Goal: Task Accomplishment & Management: Manage account settings

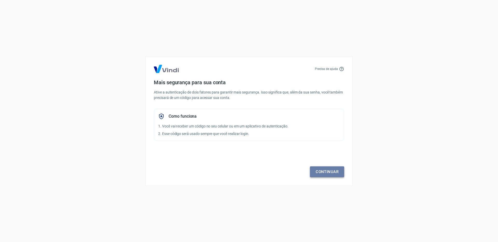
click at [322, 170] on link "Continuar" at bounding box center [327, 171] width 34 height 11
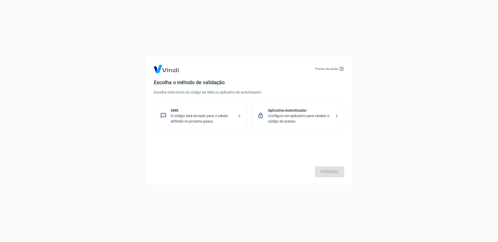
click at [307, 116] on p "Configure um aplicativo para receber o código de acesso." at bounding box center [300, 118] width 64 height 11
click at [325, 179] on div "Precisa de ajuda Escolha o método de validação Escolha entre envio de código vi…" at bounding box center [248, 121] width 207 height 130
click at [325, 172] on link "Próximo" at bounding box center [329, 171] width 29 height 11
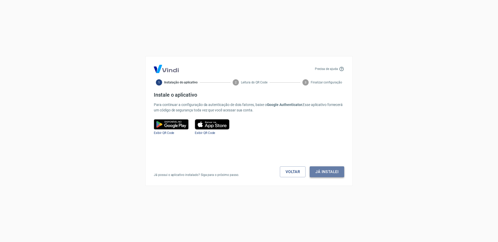
click at [318, 170] on button "Já instalei" at bounding box center [327, 171] width 34 height 11
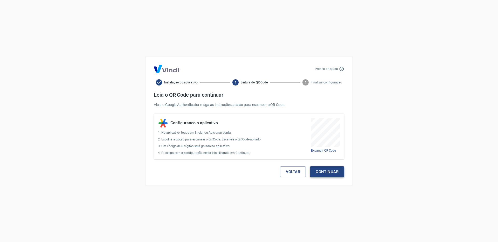
click at [332, 172] on button "Continuar" at bounding box center [327, 171] width 34 height 11
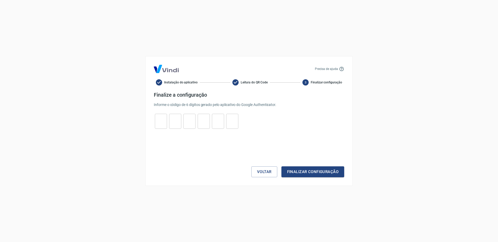
click at [161, 117] on input "tel" at bounding box center [161, 121] width 12 height 11
type input "2"
type input "7"
type input "0"
type input "7"
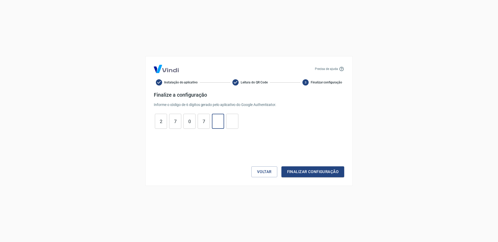
type input "4"
click at [306, 169] on button "Finalizar configuração" at bounding box center [312, 171] width 63 height 11
click at [228, 127] on div "9 ​" at bounding box center [232, 121] width 12 height 15
type input "9"
type input "4"
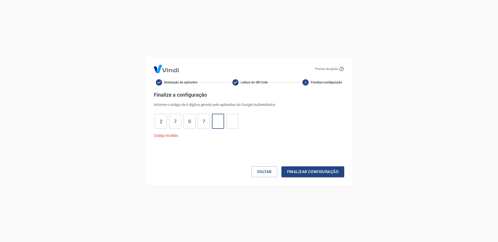
type input "7"
type input "0"
type input "7"
type input "2"
type input "4"
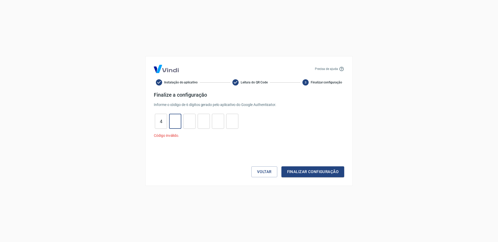
type input "7"
type input "8"
type input "6"
type input "1"
type input "3"
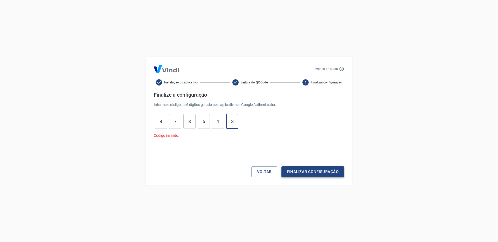
click at [304, 170] on button "Finalizar configuração" at bounding box center [312, 171] width 63 height 11
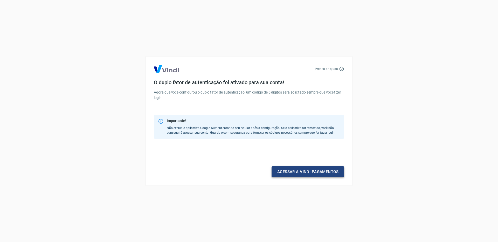
click at [306, 169] on link "Acessar a Vindi pagamentos" at bounding box center [307, 171] width 73 height 11
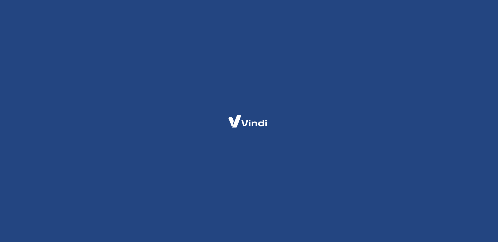
click at [166, 45] on div at bounding box center [249, 121] width 498 height 242
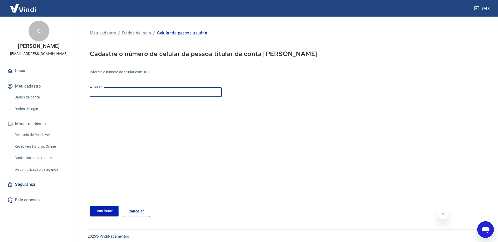
click at [140, 89] on input "Celular" at bounding box center [156, 92] width 132 height 10
type input "[PHONE_NUMBER]"
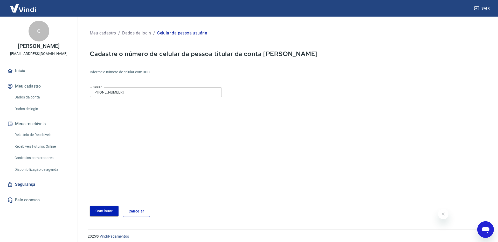
click at [173, 126] on form "Informe o número de celular com DDD Celular [PHONE_NUMBER] Celular Continuar Ca…" at bounding box center [288, 141] width 396 height 152
click at [112, 211] on button "Continuar" at bounding box center [104, 211] width 29 height 11
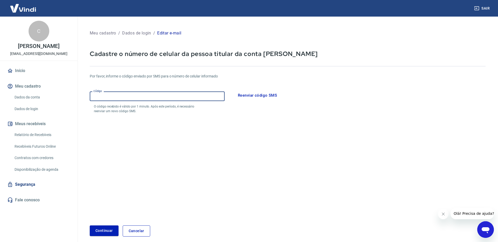
click at [168, 98] on input "Código" at bounding box center [157, 97] width 135 height 10
type input "680988"
click at [111, 231] on button "Continuar" at bounding box center [104, 231] width 29 height 11
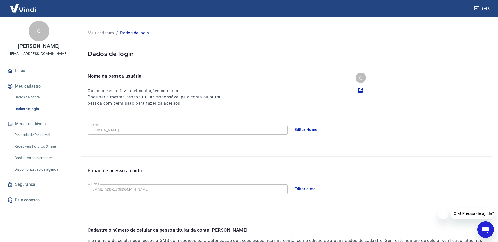
click at [37, 99] on link "Dados da conta" at bounding box center [41, 97] width 59 height 11
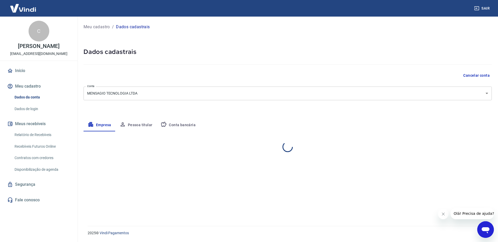
select select "PR"
select select "business"
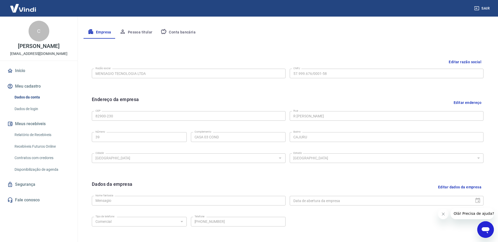
scroll to position [132, 0]
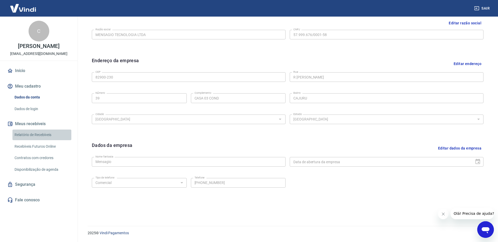
click at [44, 140] on link "Relatório de Recebíveis" at bounding box center [41, 135] width 59 height 11
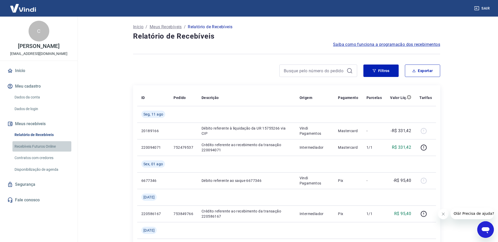
click at [52, 152] on link "Recebíveis Futuros Online" at bounding box center [41, 146] width 59 height 11
click at [39, 152] on link "Recebíveis Futuros Online" at bounding box center [41, 146] width 59 height 11
click at [54, 162] on link "Contratos com credores" at bounding box center [41, 158] width 59 height 11
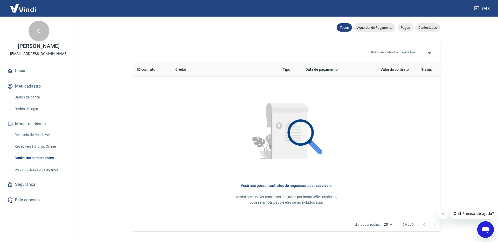
scroll to position [171, 0]
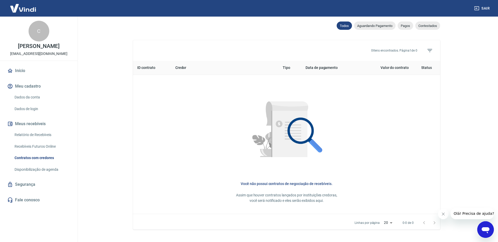
click at [39, 175] on link "Disponibilização de agenda" at bounding box center [41, 169] width 59 height 11
